Goal: Share content

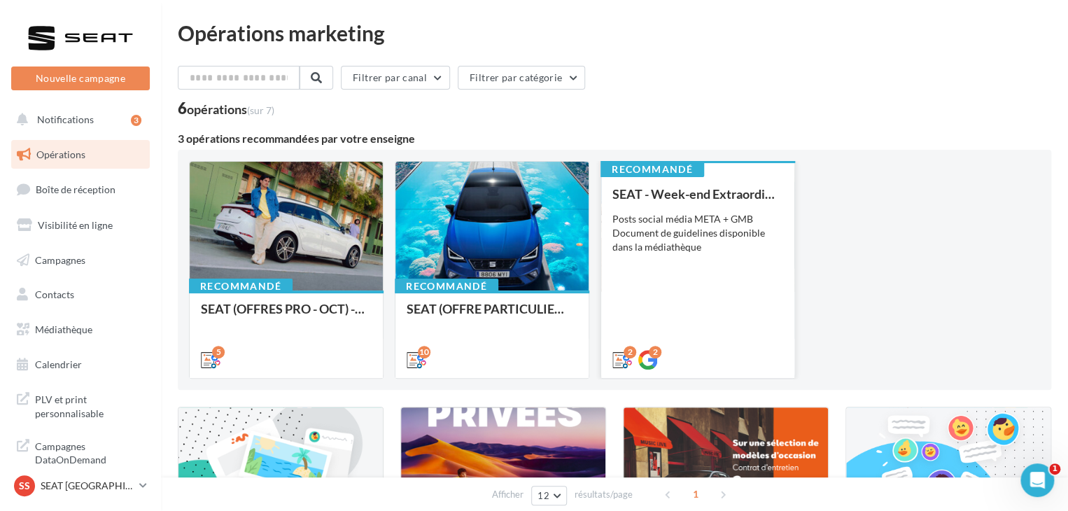
click at [675, 316] on div "SEAT - Week-end Extraordinaire (JPO) - OCTOBRE Posts social média META + GMB Do…" at bounding box center [697, 276] width 171 height 178
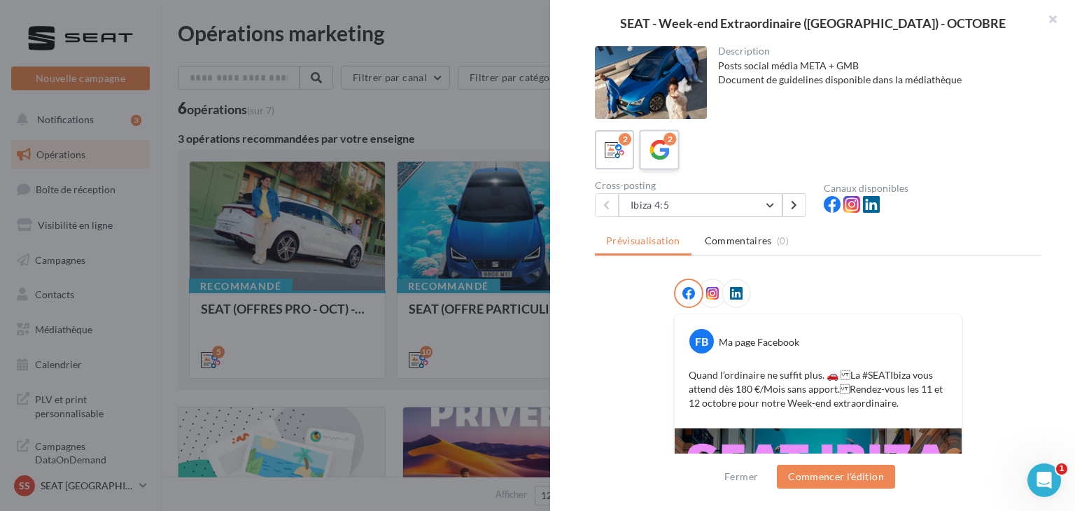
click at [661, 152] on icon at bounding box center [660, 150] width 20 height 20
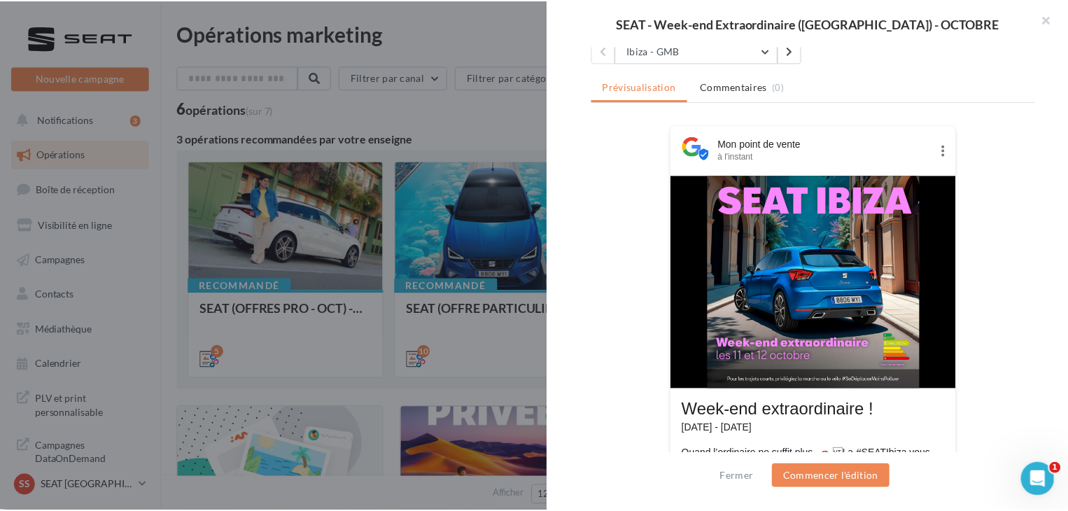
scroll to position [244, 0]
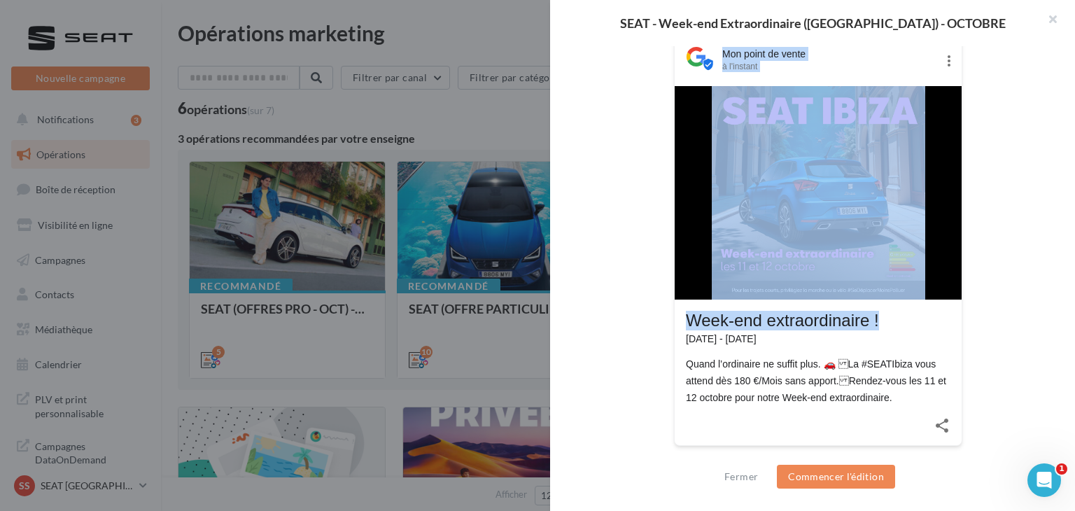
drag, startPoint x: 894, startPoint y: 317, endPoint x: 663, endPoint y: 318, distance: 230.3
click at [663, 318] on div "Mon point de vente à l'instant Week-end extraordinaire ! [DATE] - [DATE] Quand …" at bounding box center [818, 251] width 447 height 433
click at [843, 303] on div "Week-end extraordinaire ! [DATE] - [DATE] Quand l’ordinaire ne suffit plus. 🚗 …" at bounding box center [818, 353] width 287 height 106
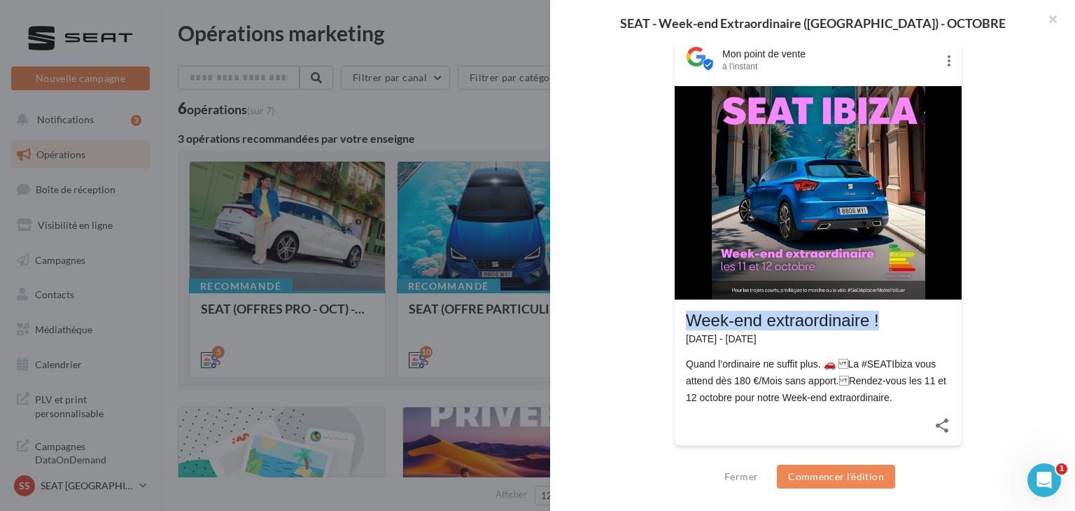
drag, startPoint x: 883, startPoint y: 319, endPoint x: 673, endPoint y: 328, distance: 209.5
click at [675, 328] on div "Week-end extraordinaire ! [DATE] - [DATE] Quand l’ordinaire ne suffit plus. 🚗 …" at bounding box center [818, 353] width 287 height 106
copy div "Week-end extraordinaire !"
drag, startPoint x: 887, startPoint y: 399, endPoint x: 669, endPoint y: 367, distance: 220.6
click at [669, 367] on div "Mon point de vente à l'instant Week-end extraordinaire ! [DATE] - [DATE] Quand …" at bounding box center [818, 251] width 447 height 433
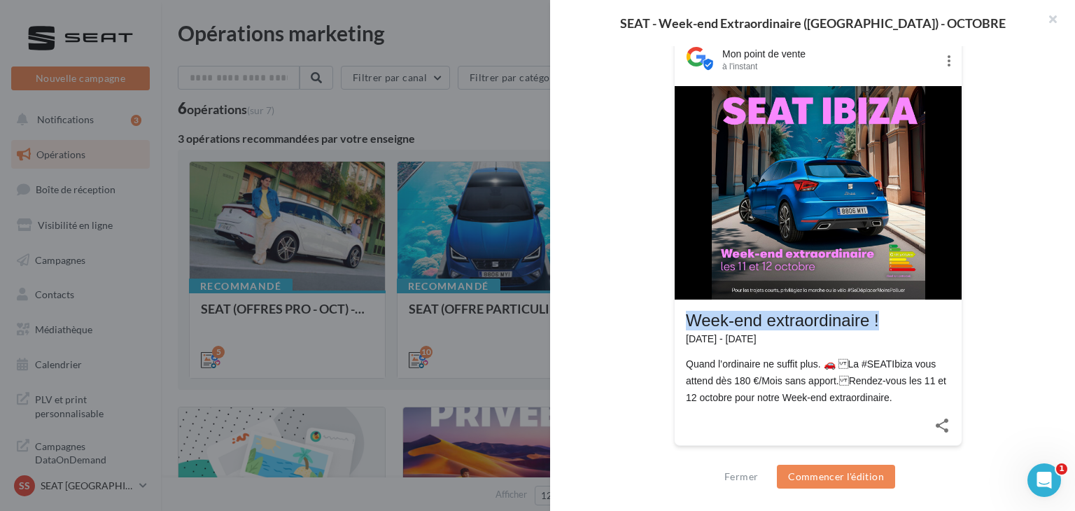
click at [901, 401] on div "Quand l’ordinaire ne suffit plus. 🚗 La #SEATIbiza vous attend dès 180 €/Mois s…" at bounding box center [818, 381] width 265 height 50
drag, startPoint x: 899, startPoint y: 401, endPoint x: 680, endPoint y: 362, distance: 222.5
click at [680, 362] on div "Week-end extraordinaire ! [DATE] - [DATE] Quand l’ordinaire ne suffit plus. 🚗 …" at bounding box center [818, 353] width 287 height 106
copy div "Quand l’ordinaire ne suffit plus. 🚗 La #SEATIbiza vous attend dès 180 €/Mois s…"
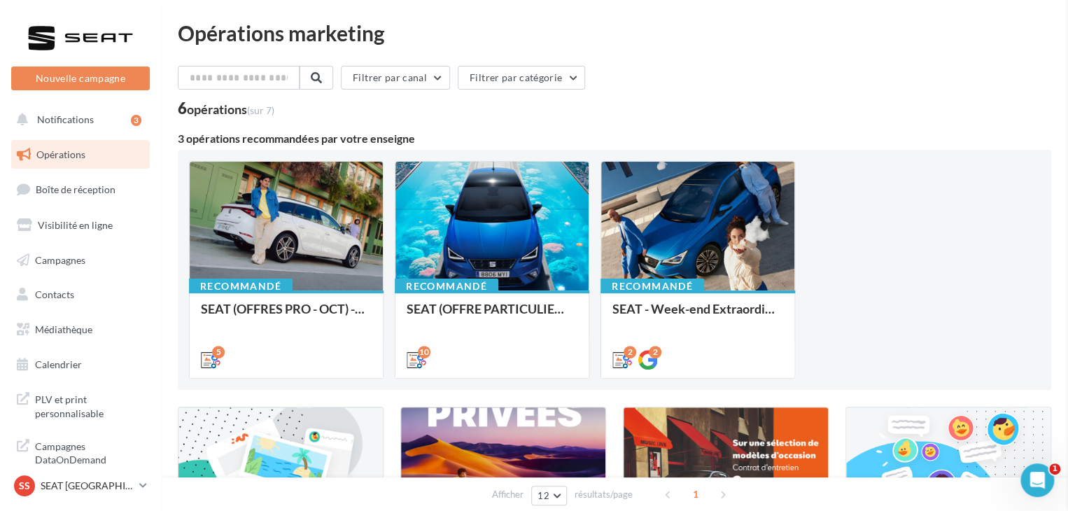
click at [106, 482] on p "SEAT [GEOGRAPHIC_DATA]" at bounding box center [87, 486] width 93 height 14
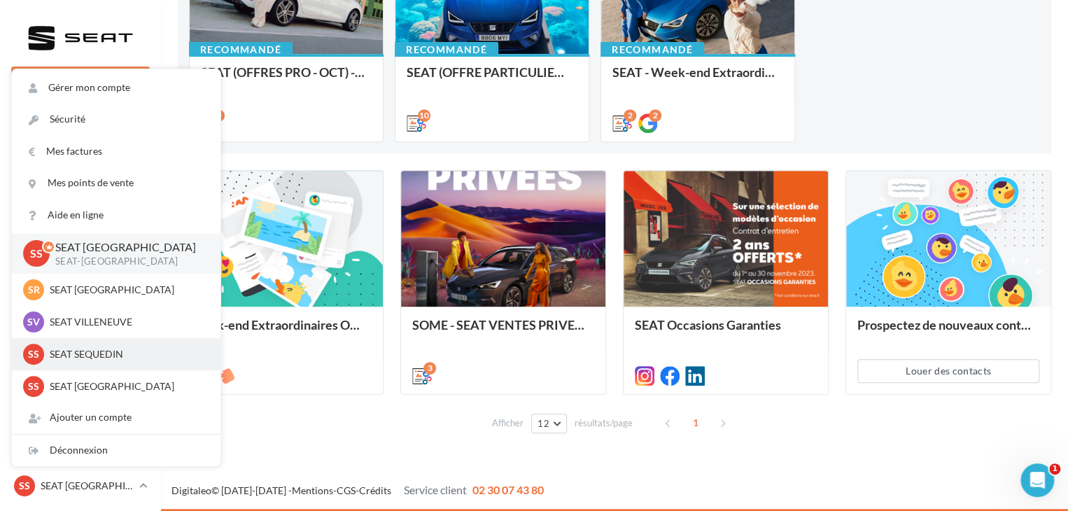
scroll to position [0, 0]
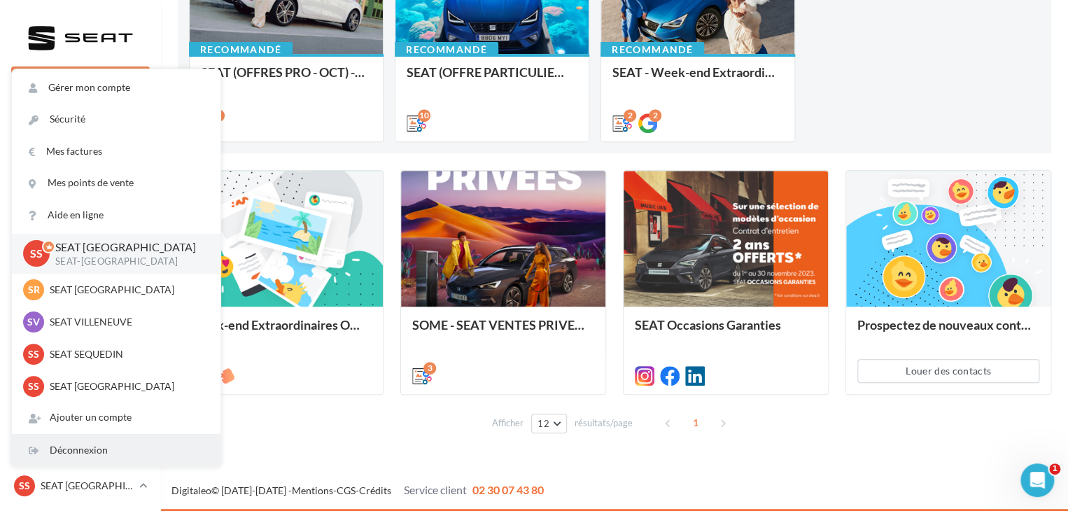
click at [109, 449] on div "Déconnexion" at bounding box center [116, 450] width 209 height 31
